Goal: Task Accomplishment & Management: Use online tool/utility

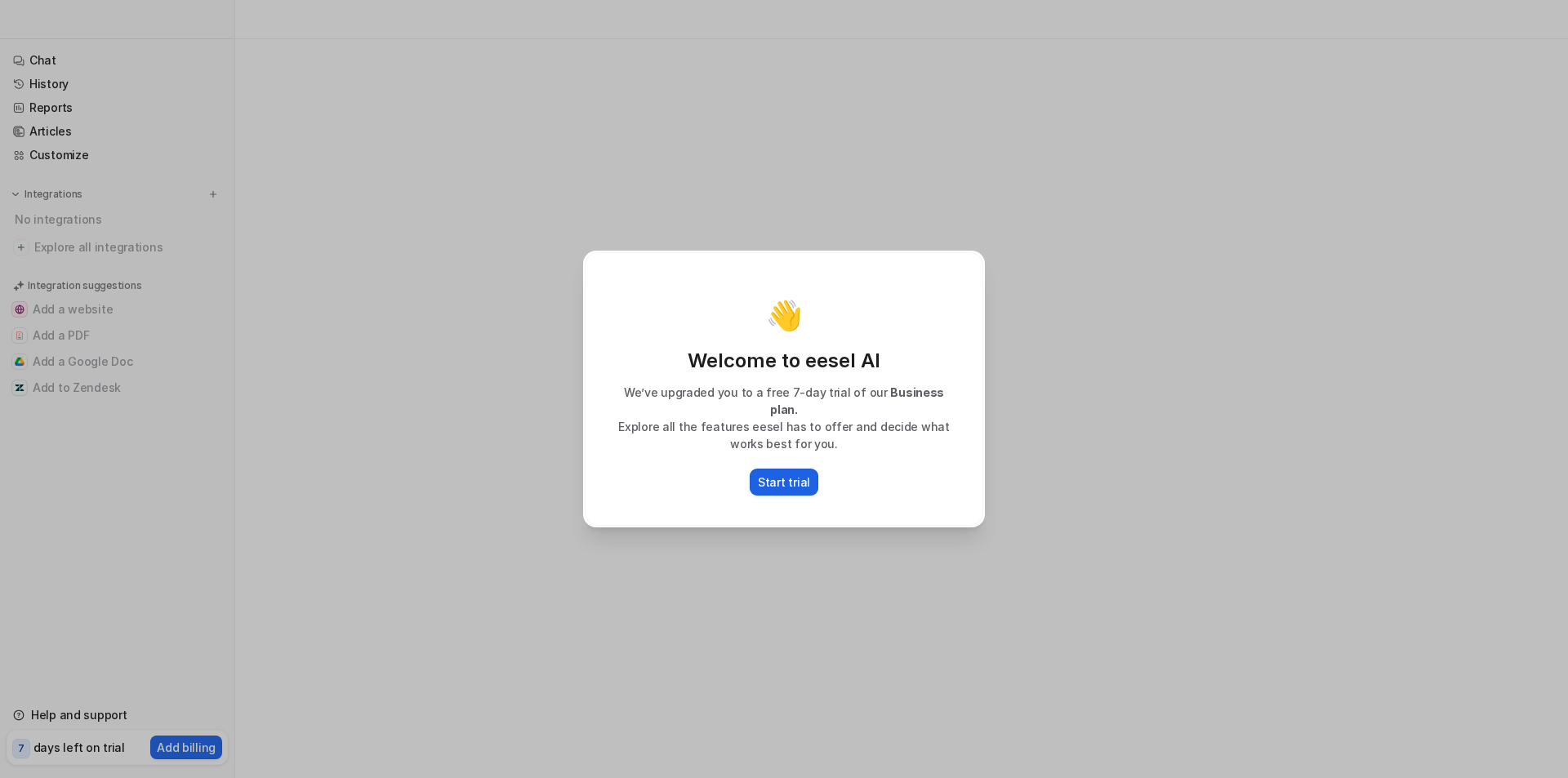
click at [768, 478] on p "Start trial" at bounding box center [783, 481] width 52 height 17
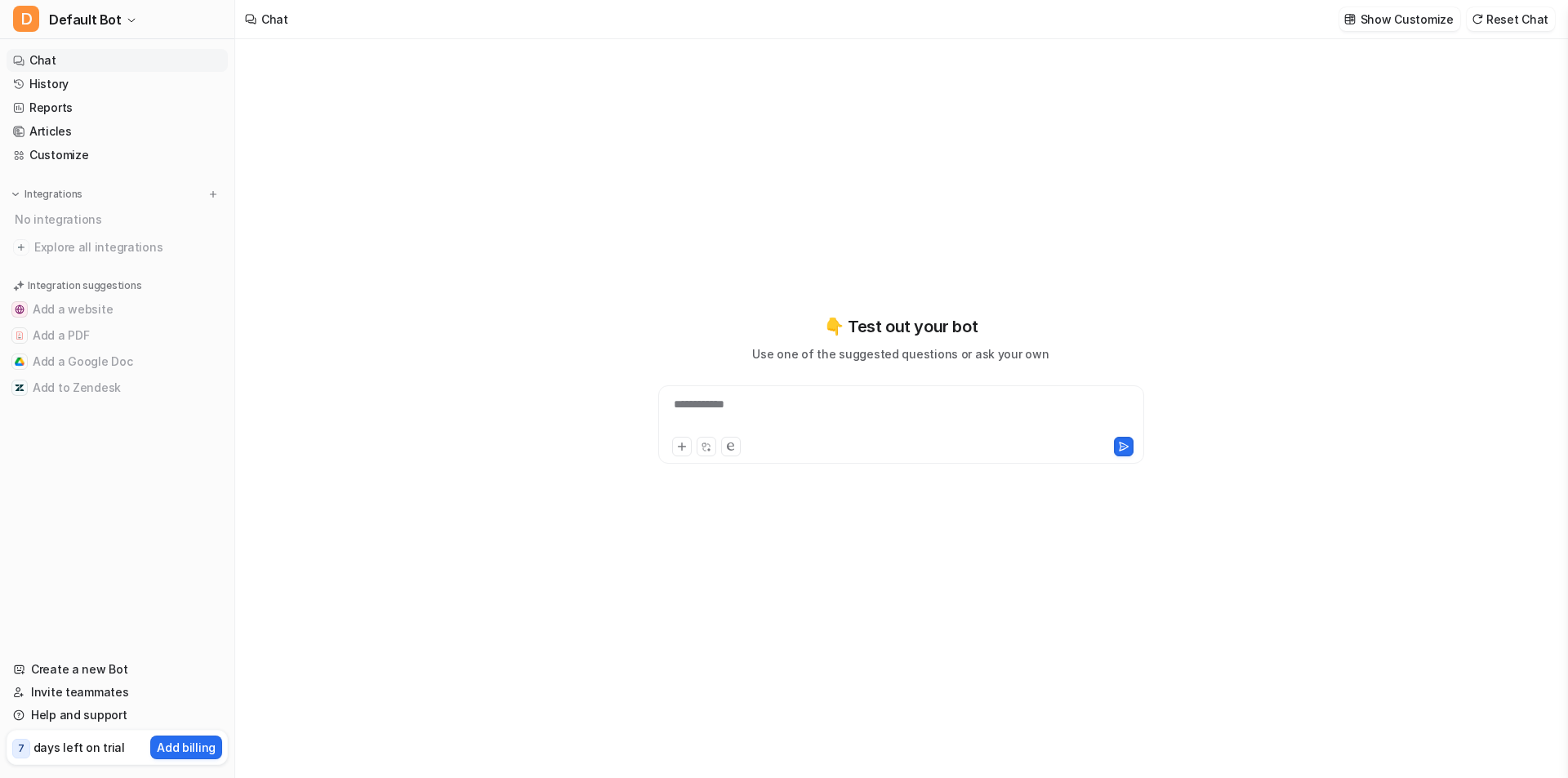
type textarea "**********"
click at [658, 364] on div at bounding box center [901, 389] width 601 height 700
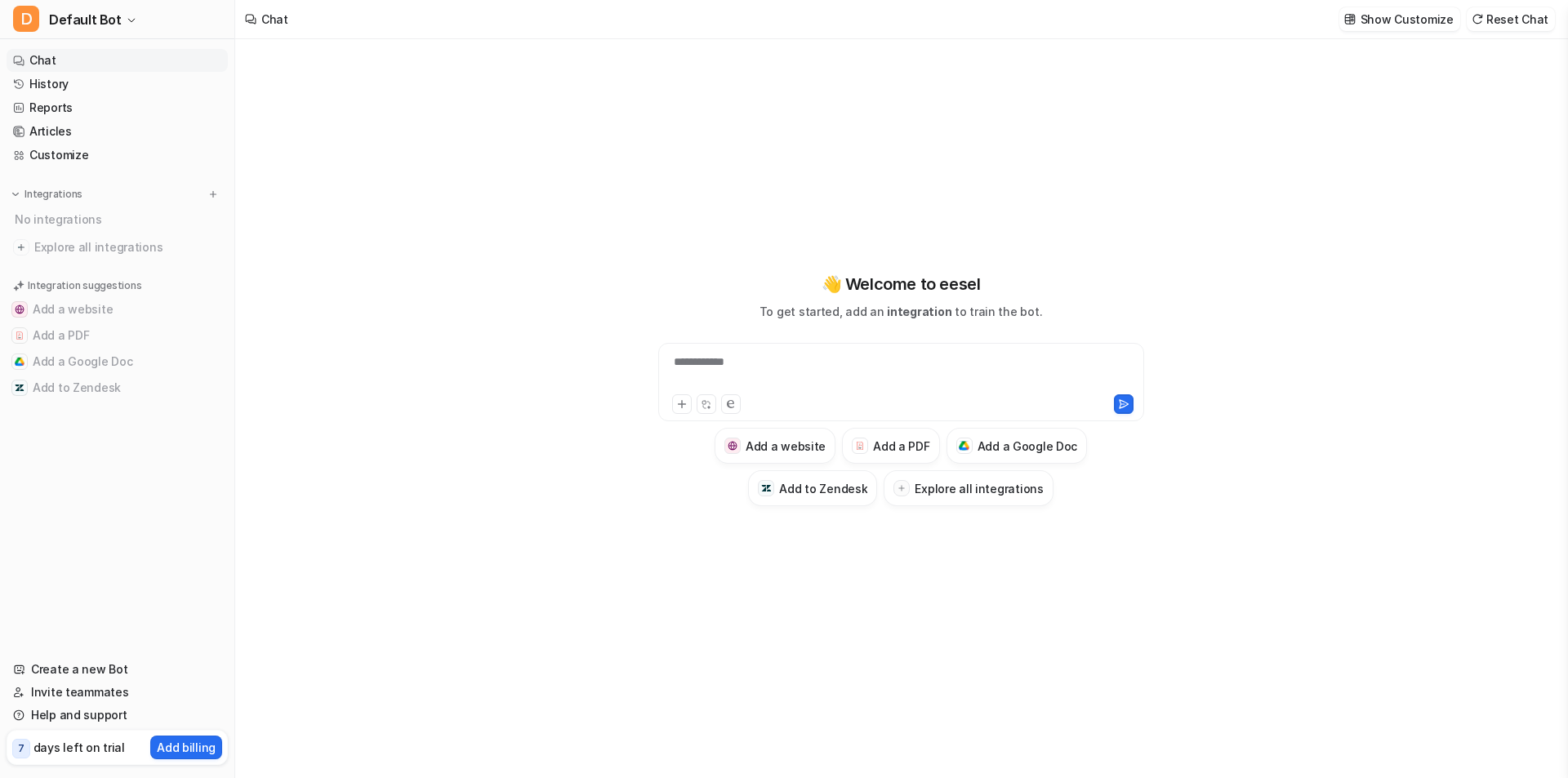
click at [532, 288] on div "**********" at bounding box center [901, 408] width 1331 height 739
